Goal: Task Accomplishment & Management: Complete application form

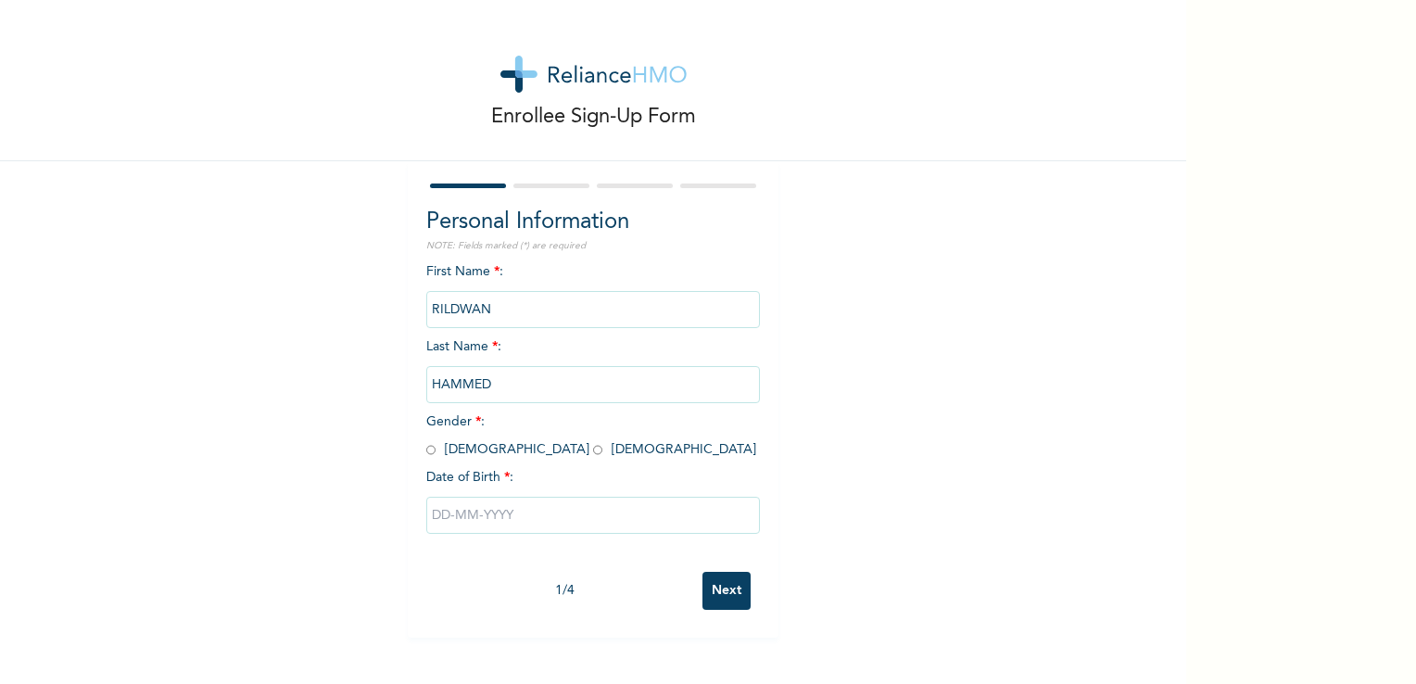
click at [426, 447] on input "radio" at bounding box center [430, 450] width 9 height 18
radio input "true"
click at [537, 506] on input "text" at bounding box center [593, 515] width 334 height 37
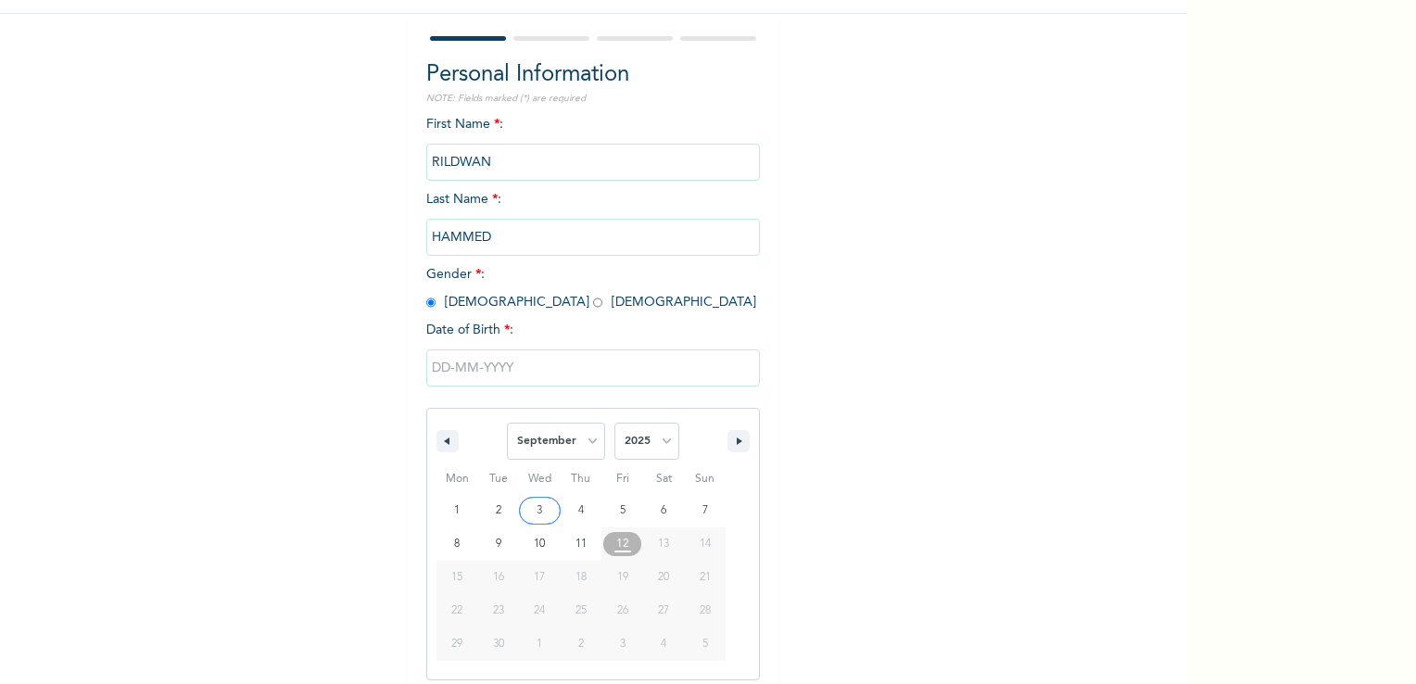
scroll to position [158, 0]
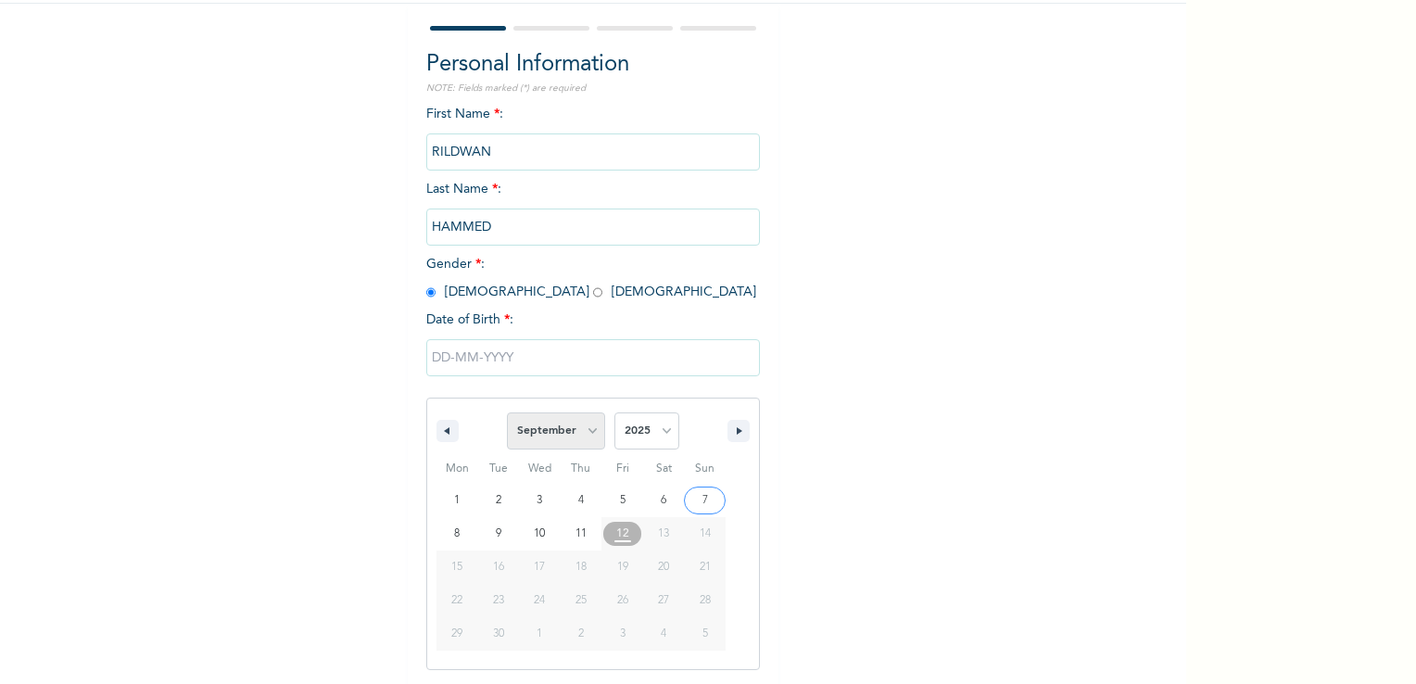
click at [550, 428] on select "January February March April May June July August September October November De…" at bounding box center [556, 430] width 98 height 37
select select "6"
click at [507, 412] on select "January February March April May June July August September October November De…" at bounding box center [556, 430] width 98 height 37
click at [660, 430] on select "2025 2024 2023 2022 2021 2020 2019 2018 2017 2016 2015 2014 2013 2012 2011 2010…" at bounding box center [647, 430] width 65 height 37
select select "1994"
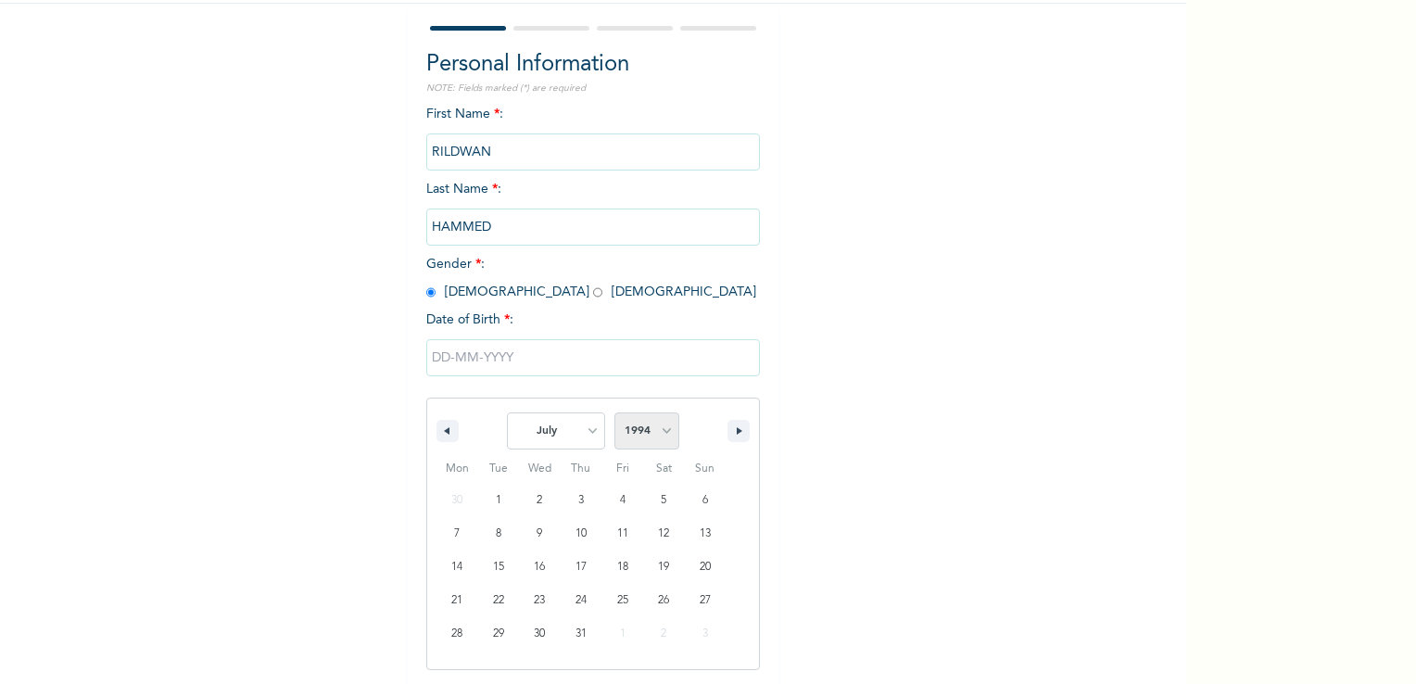
click at [615, 412] on select "2025 2024 2023 2022 2021 2020 2019 2018 2017 2016 2015 2014 2013 2012 2011 2010…" at bounding box center [647, 430] width 65 height 37
type input "[DATE]"
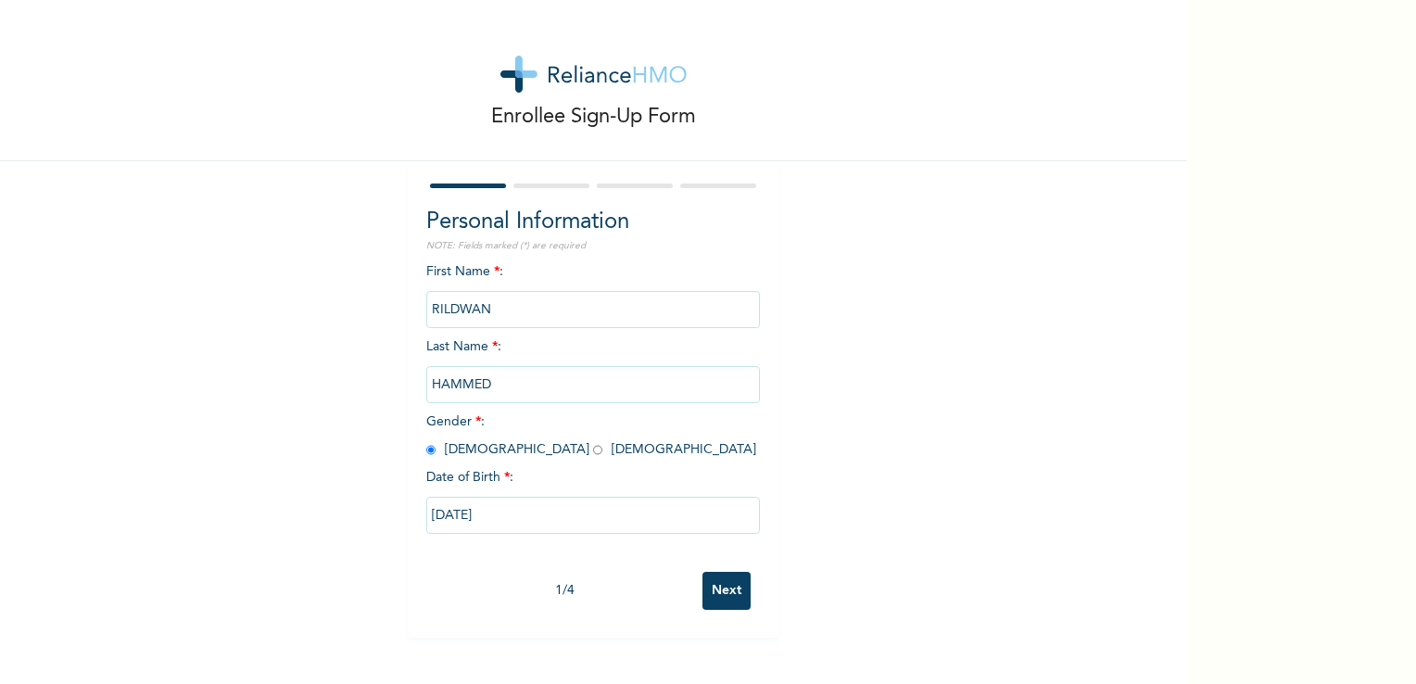
scroll to position [0, 0]
click at [703, 596] on input "Next" at bounding box center [727, 591] width 48 height 38
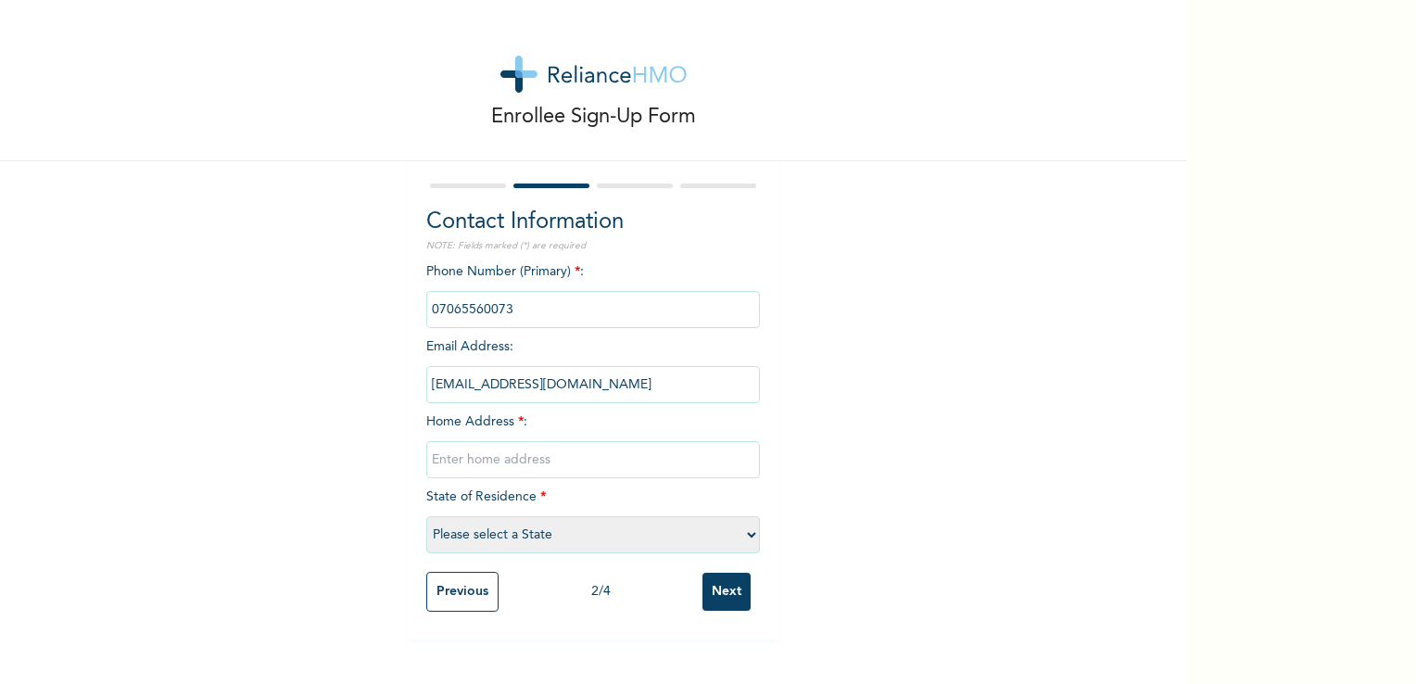
click at [540, 450] on input "text" at bounding box center [593, 459] width 334 height 37
type input "[STREET_ADDRESS][PERSON_NAME][PERSON_NAME]"
select select "25"
click at [734, 588] on input "Next" at bounding box center [727, 592] width 48 height 38
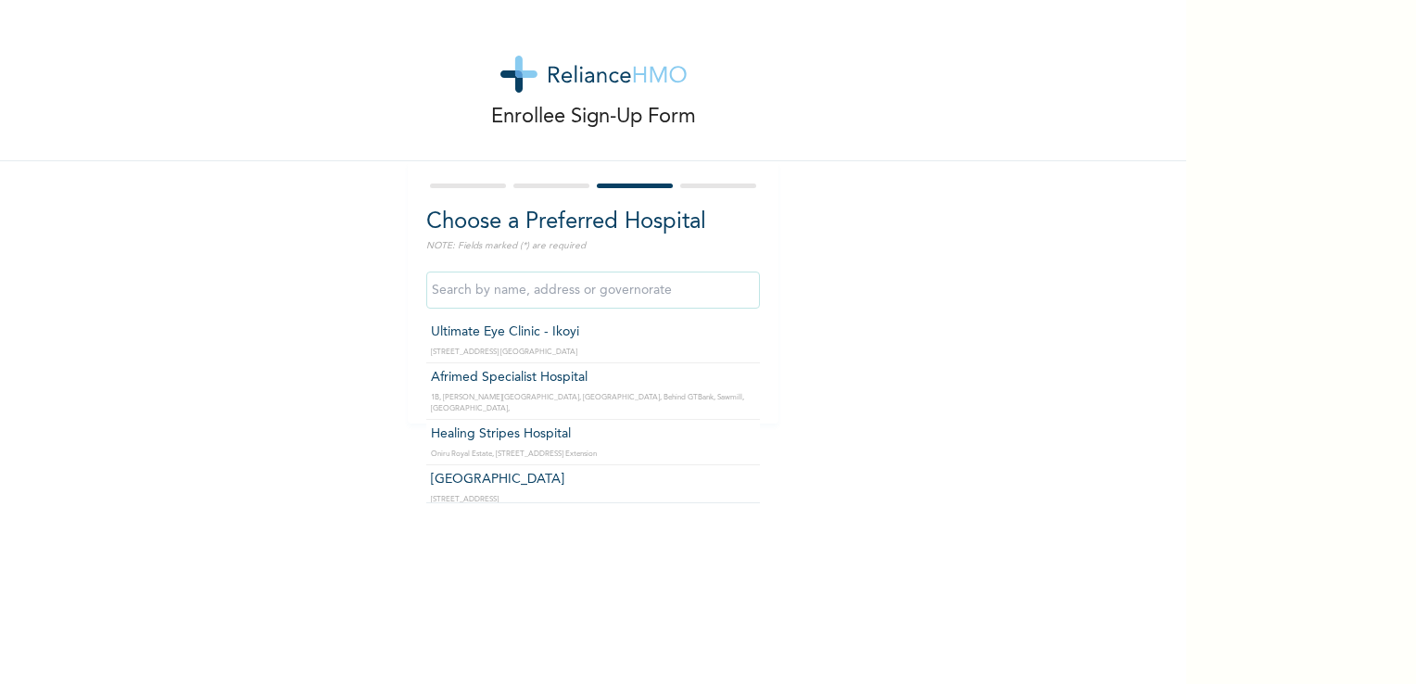
click at [549, 288] on input "text" at bounding box center [593, 290] width 334 height 37
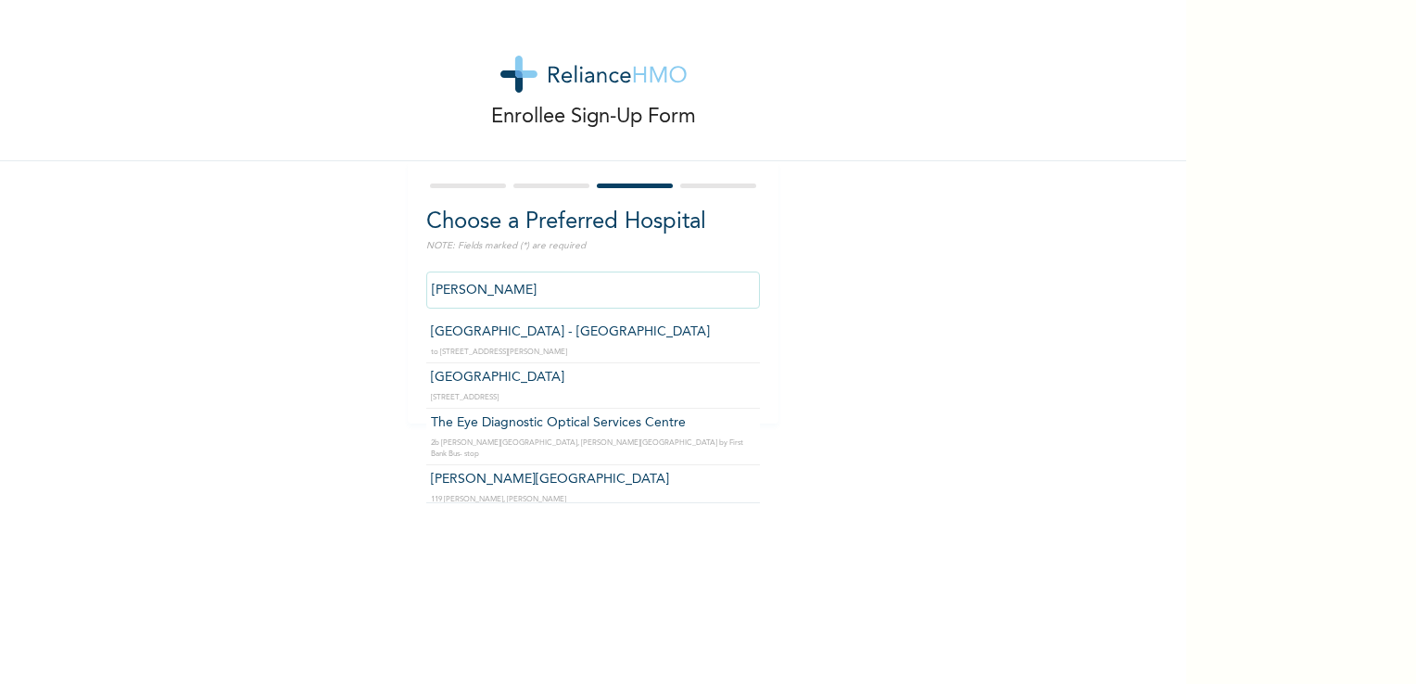
type input "[PERSON_NAME][GEOGRAPHIC_DATA]"
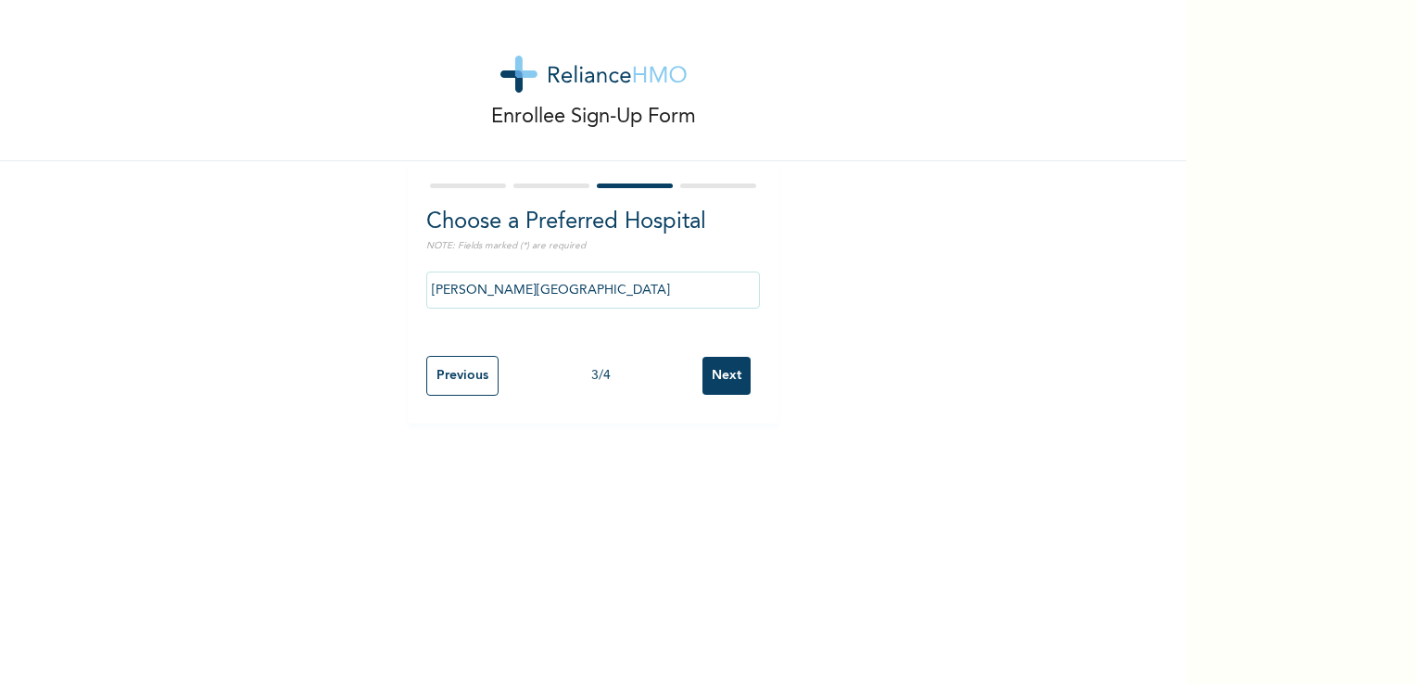
click at [712, 376] on input "Next" at bounding box center [727, 376] width 48 height 38
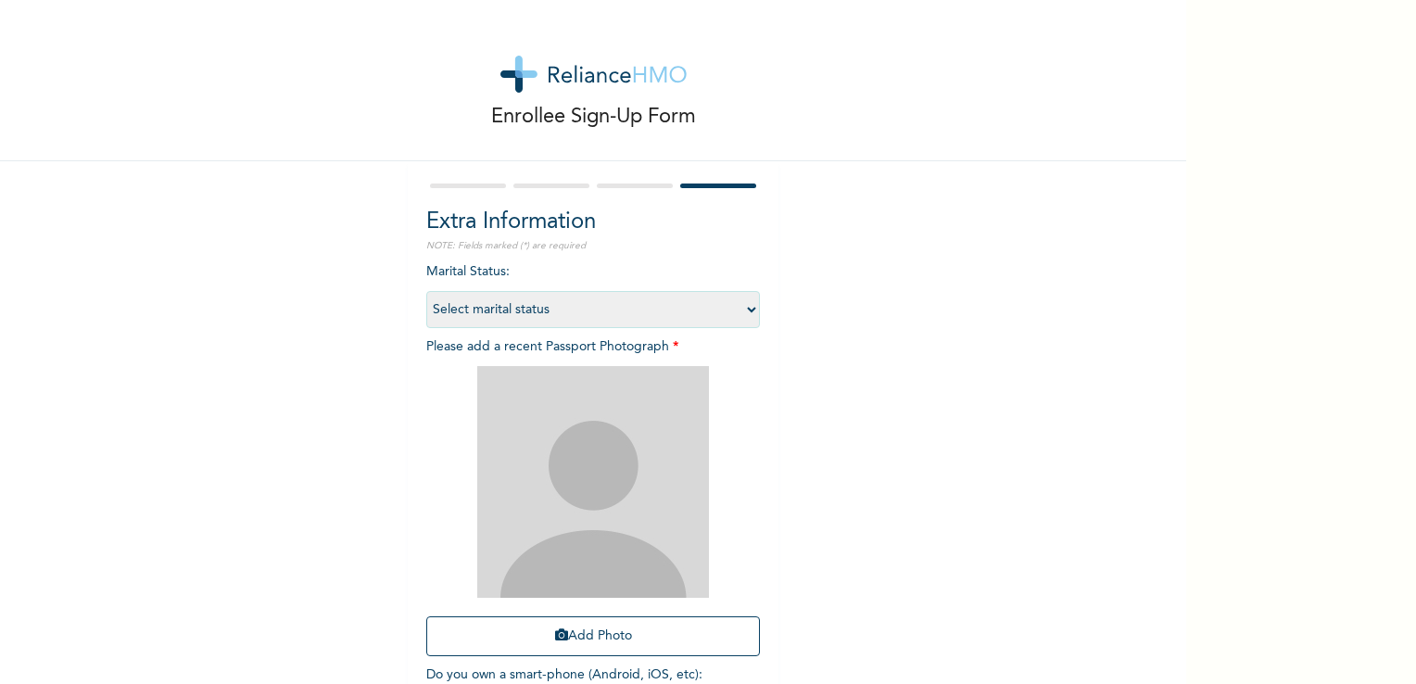
click at [504, 310] on select "Select marital status [DEMOGRAPHIC_DATA] Married [DEMOGRAPHIC_DATA] Widow/[DEMO…" at bounding box center [593, 309] width 334 height 37
select select "2"
click at [426, 291] on select "Select marital status [DEMOGRAPHIC_DATA] Married [DEMOGRAPHIC_DATA] Widow/[DEMO…" at bounding box center [593, 309] width 334 height 37
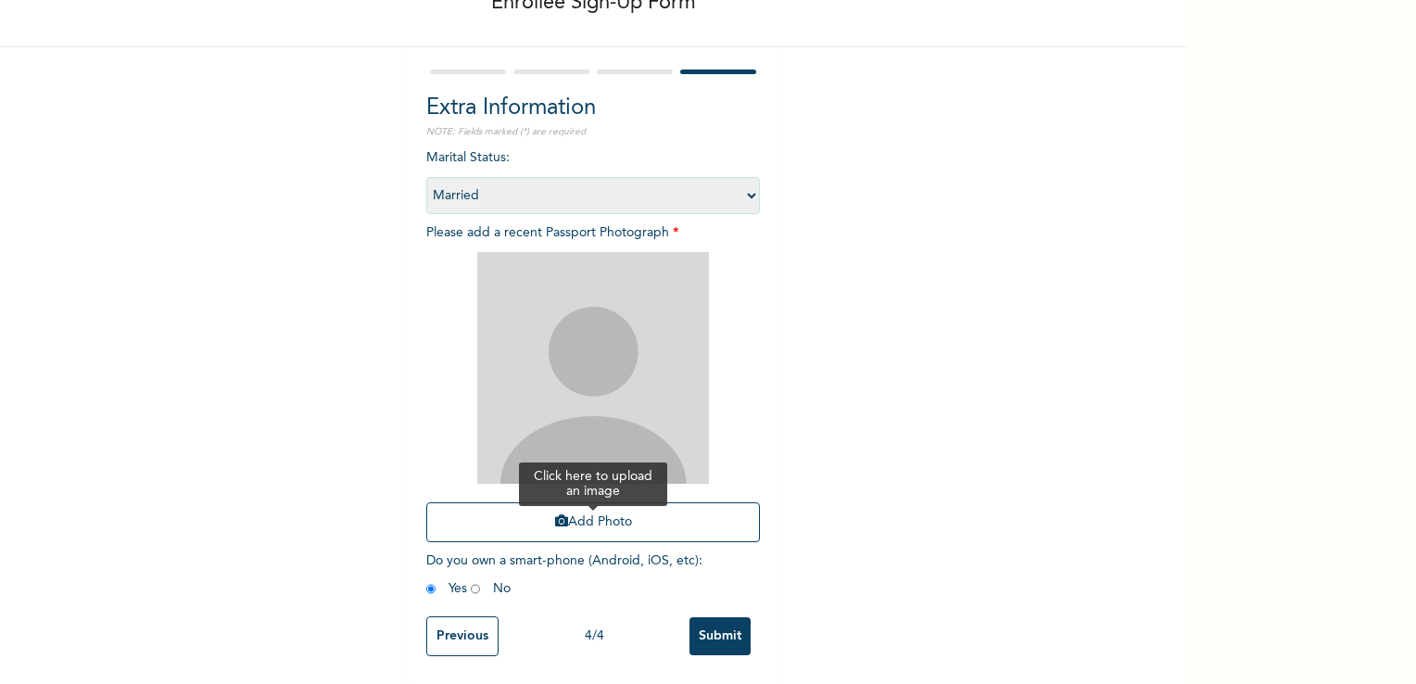
click at [577, 514] on button "Add Photo" at bounding box center [593, 522] width 334 height 40
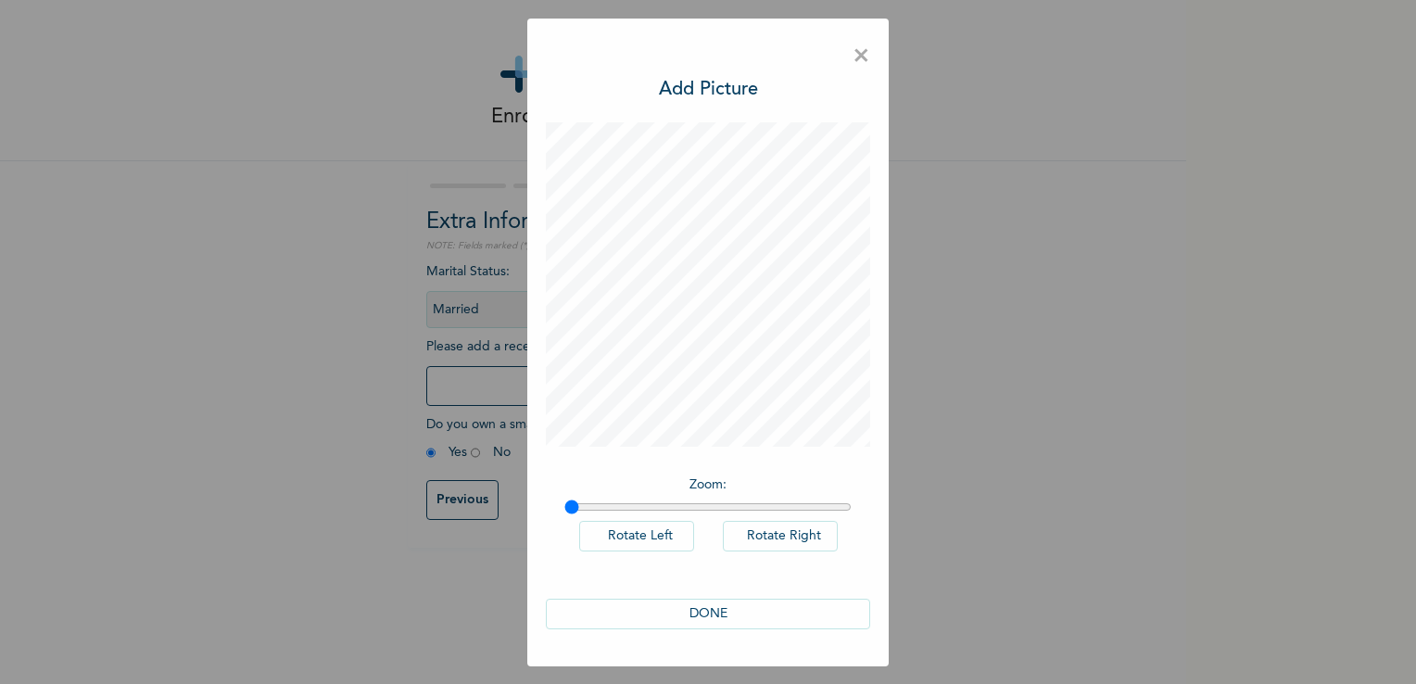
scroll to position [0, 0]
click at [707, 605] on button "DONE" at bounding box center [708, 614] width 324 height 31
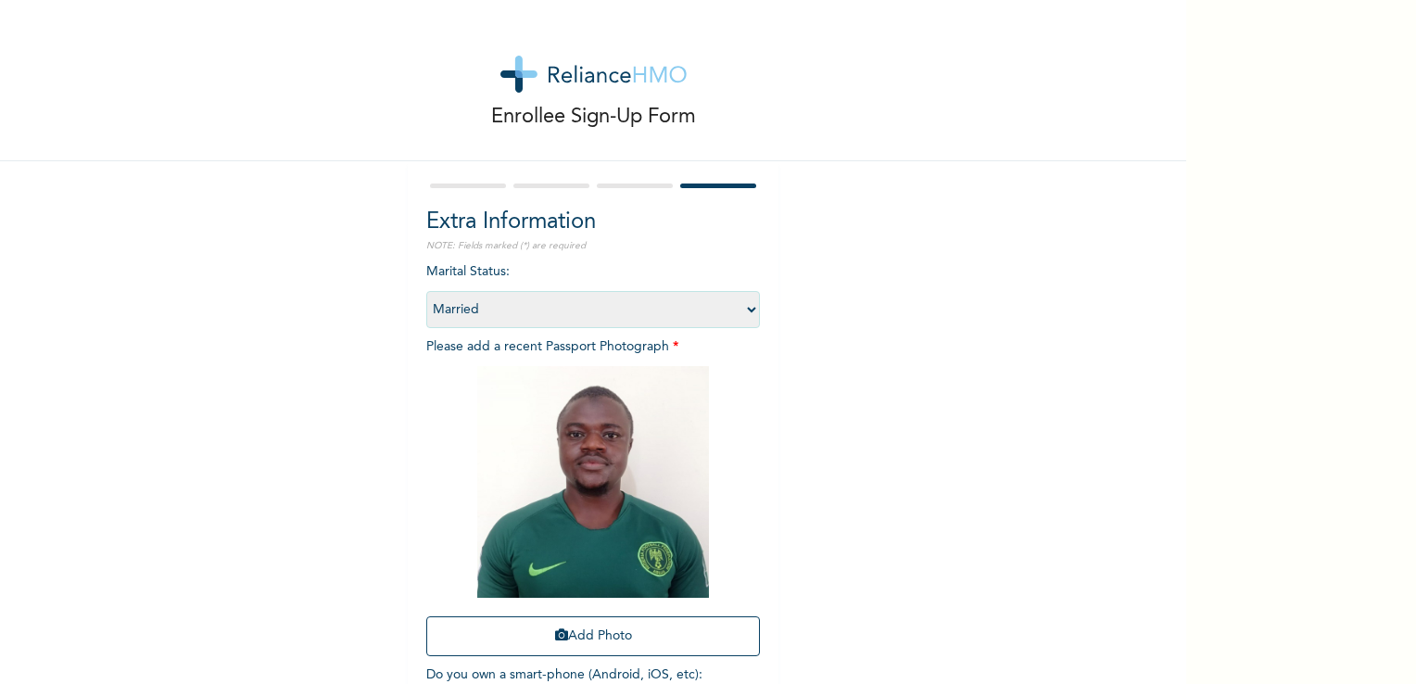
scroll to position [126, 0]
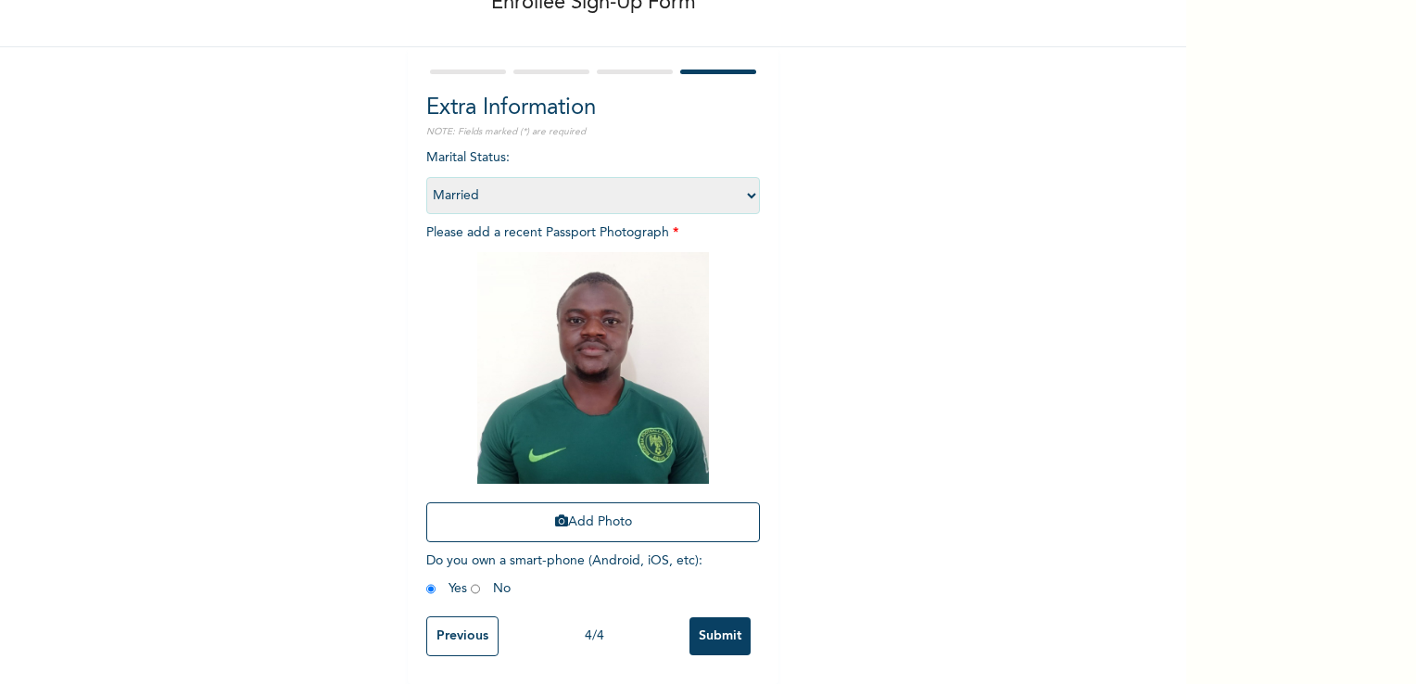
click at [735, 628] on input "Submit" at bounding box center [720, 636] width 61 height 38
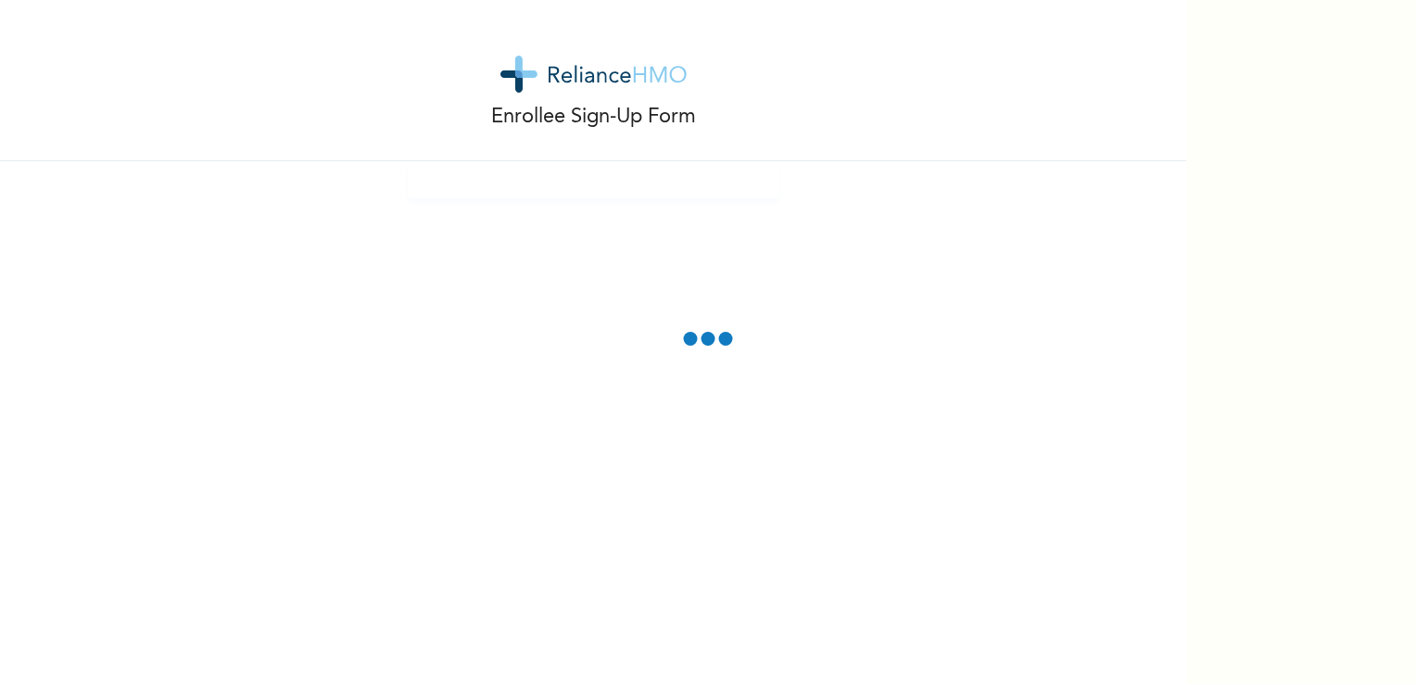
scroll to position [0, 0]
